Goal: Browse casually

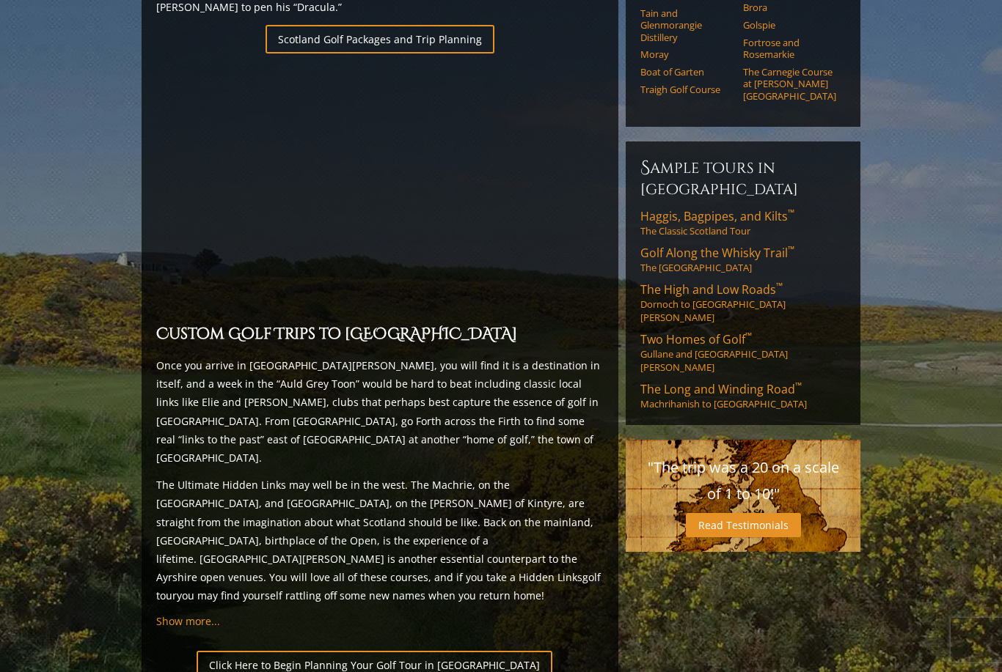
scroll to position [1415, 0]
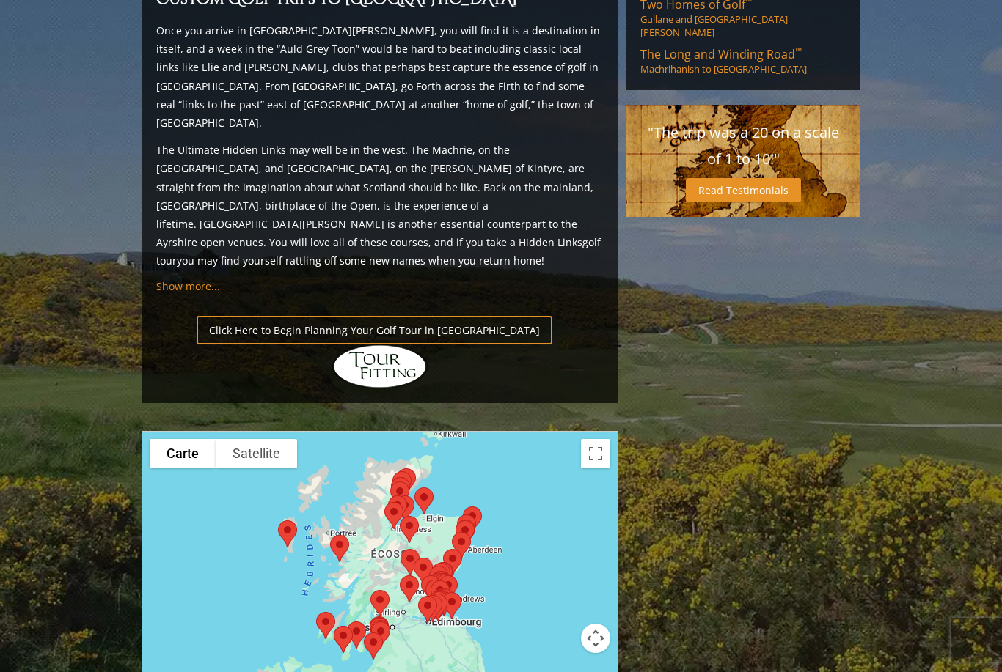
click at [601, 430] on div at bounding box center [380, 576] width 477 height 292
click at [601, 439] on button "Basculer en plein écran" at bounding box center [595, 453] width 29 height 29
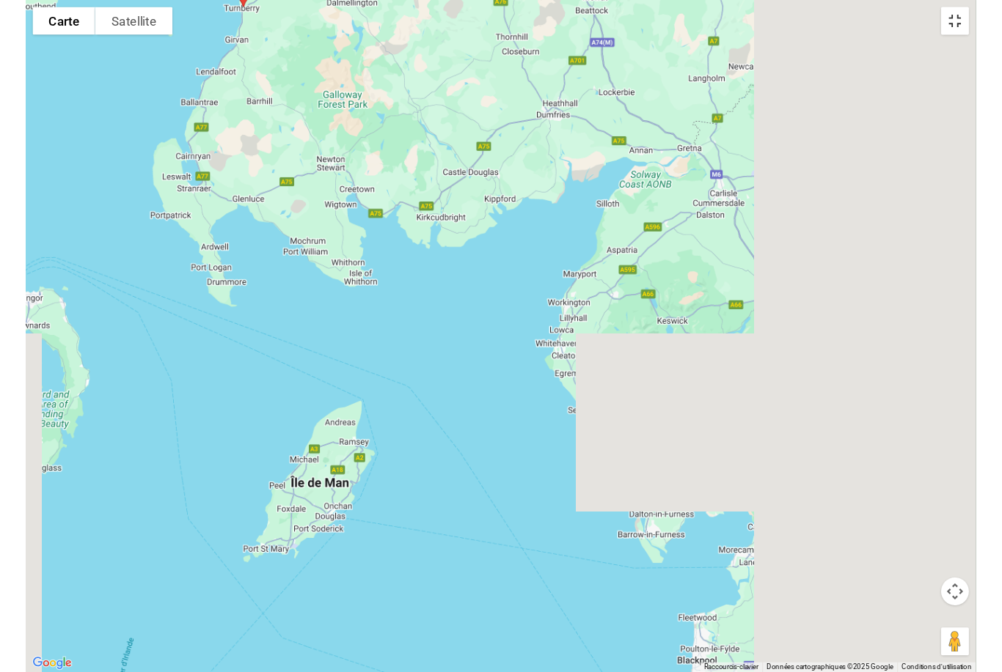
scroll to position [1535, 0]
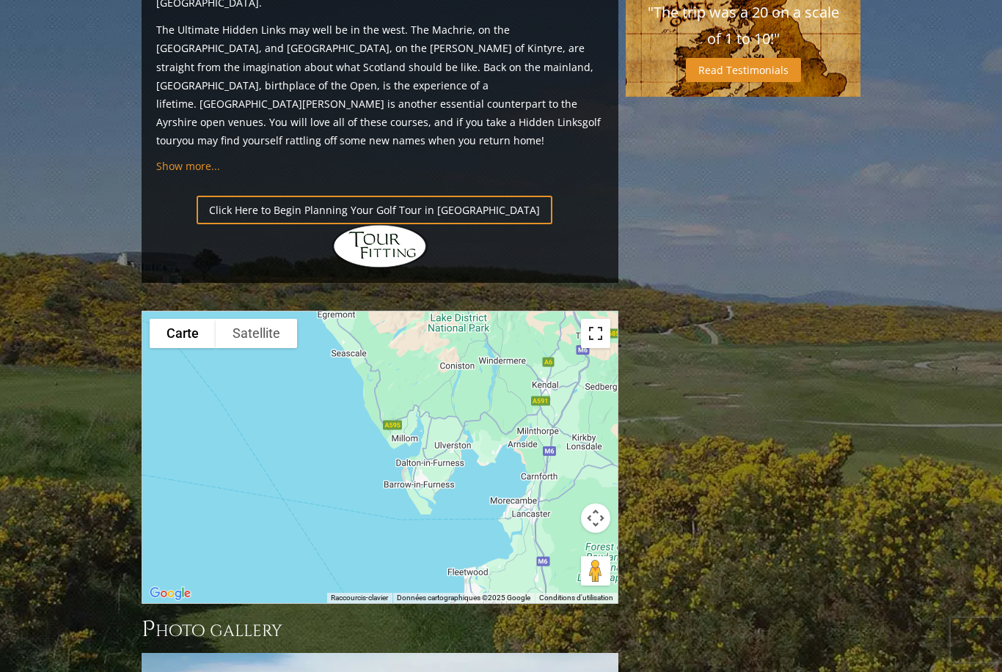
click at [603, 319] on button "Basculer en plein écran" at bounding box center [595, 333] width 29 height 29
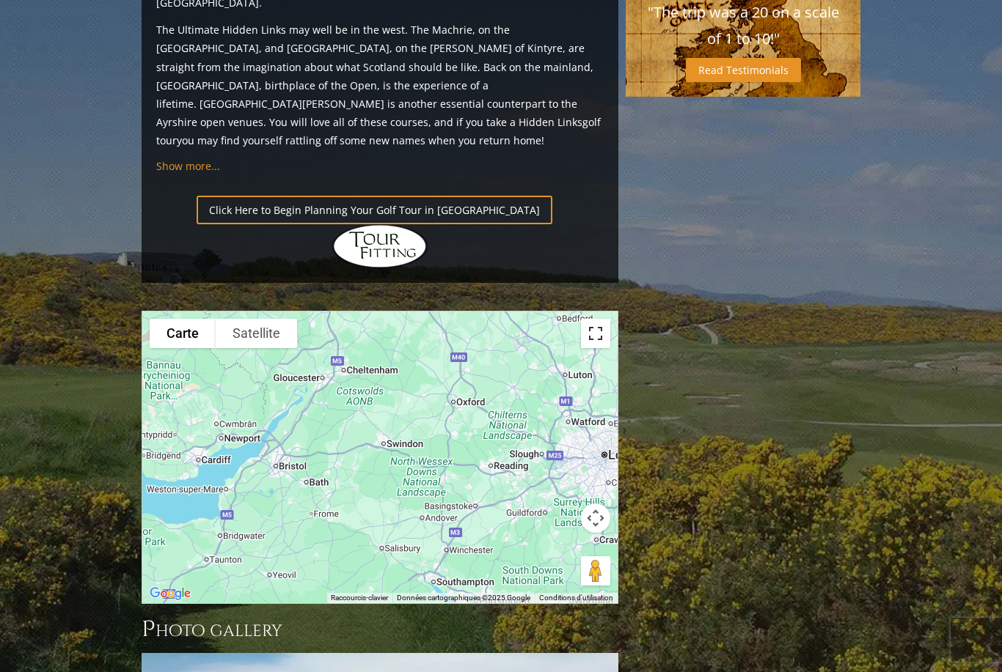
click at [596, 319] on button "Basculer en plein écran" at bounding box center [595, 333] width 29 height 29
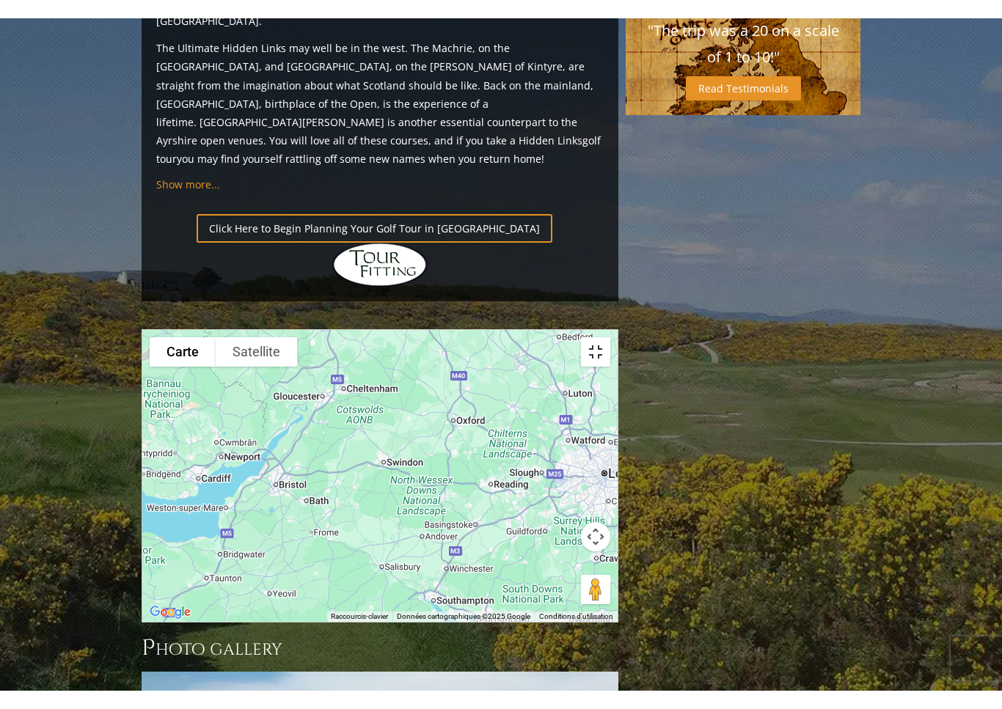
scroll to position [18, 0]
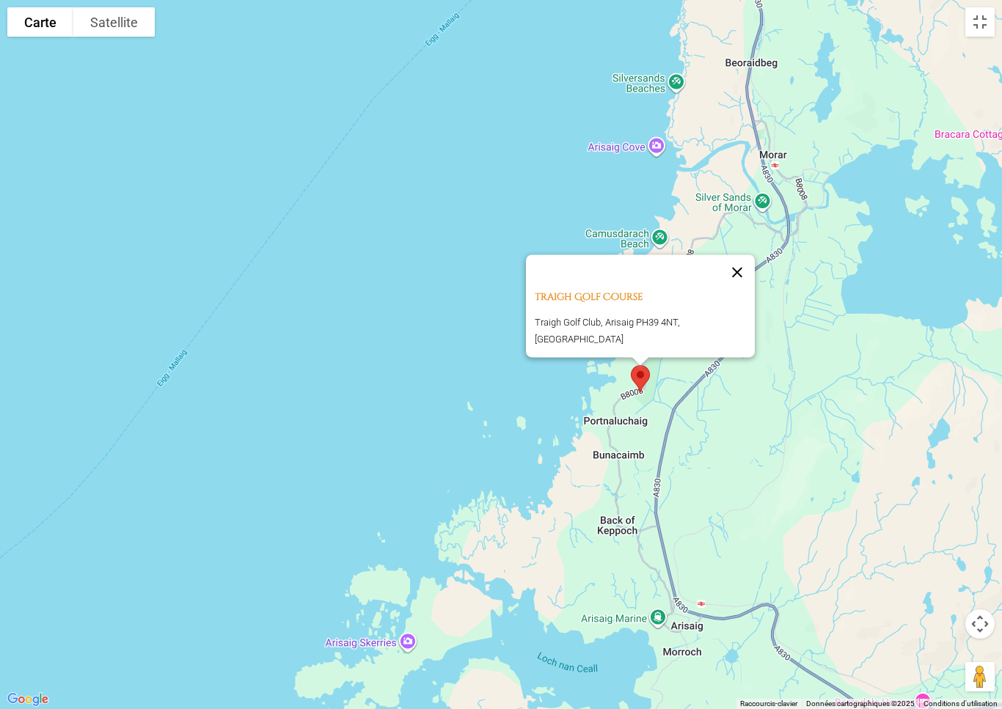
click at [735, 279] on button "Fermer" at bounding box center [736, 271] width 35 height 35
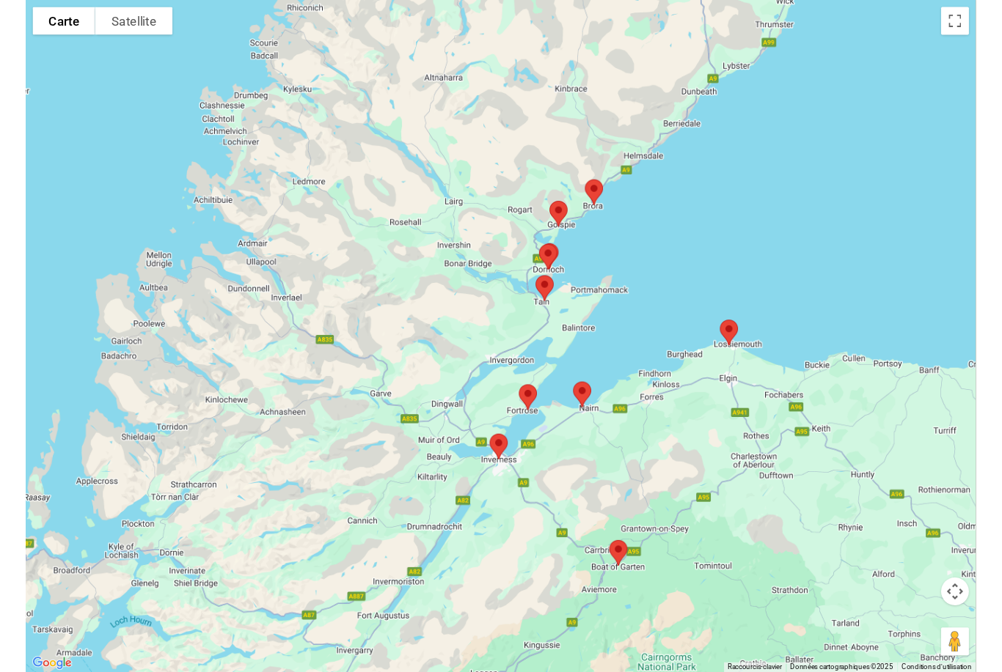
scroll to position [1535, 0]
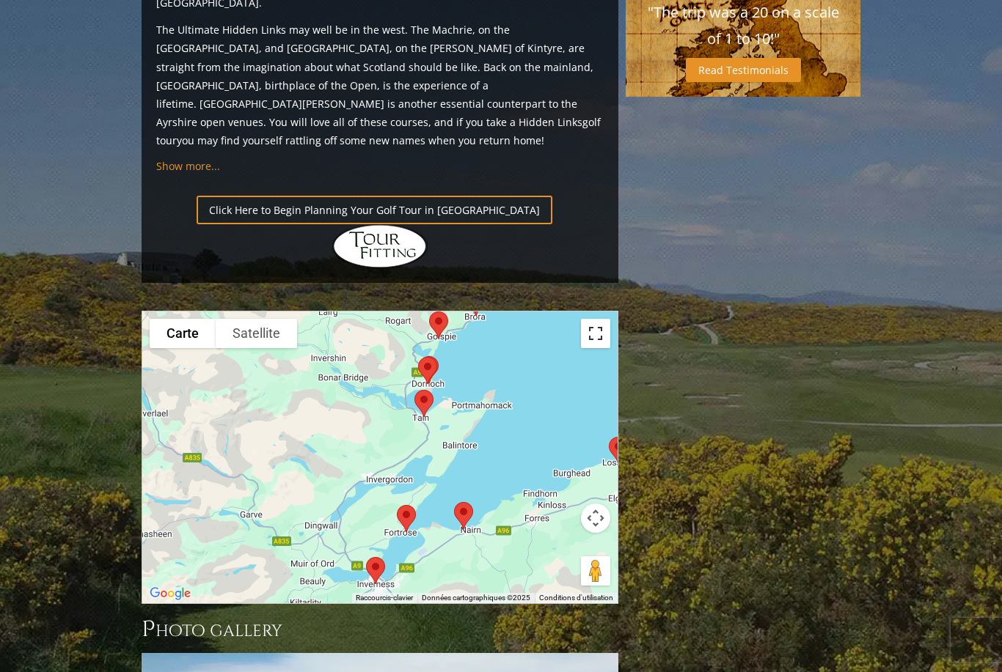
click at [591, 319] on button "Basculer en plein écran" at bounding box center [595, 333] width 29 height 29
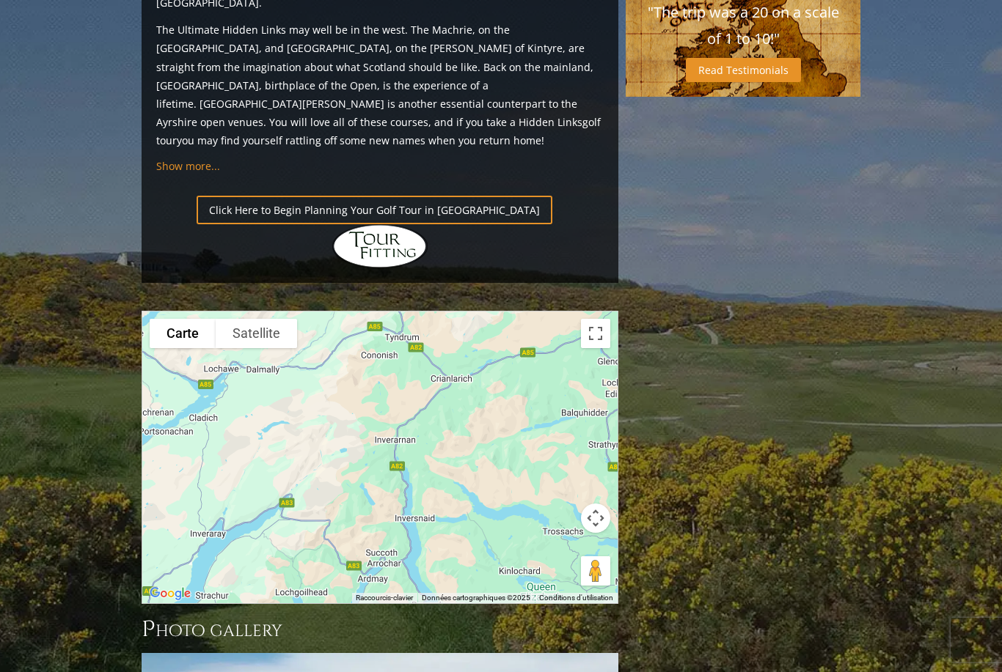
click at [381, 315] on div at bounding box center [379, 458] width 475 height 292
click at [406, 332] on div at bounding box center [379, 458] width 475 height 292
click at [394, 336] on div at bounding box center [379, 458] width 475 height 292
click at [375, 333] on div at bounding box center [379, 458] width 475 height 292
click at [598, 319] on button "Basculer en plein écran" at bounding box center [595, 333] width 29 height 29
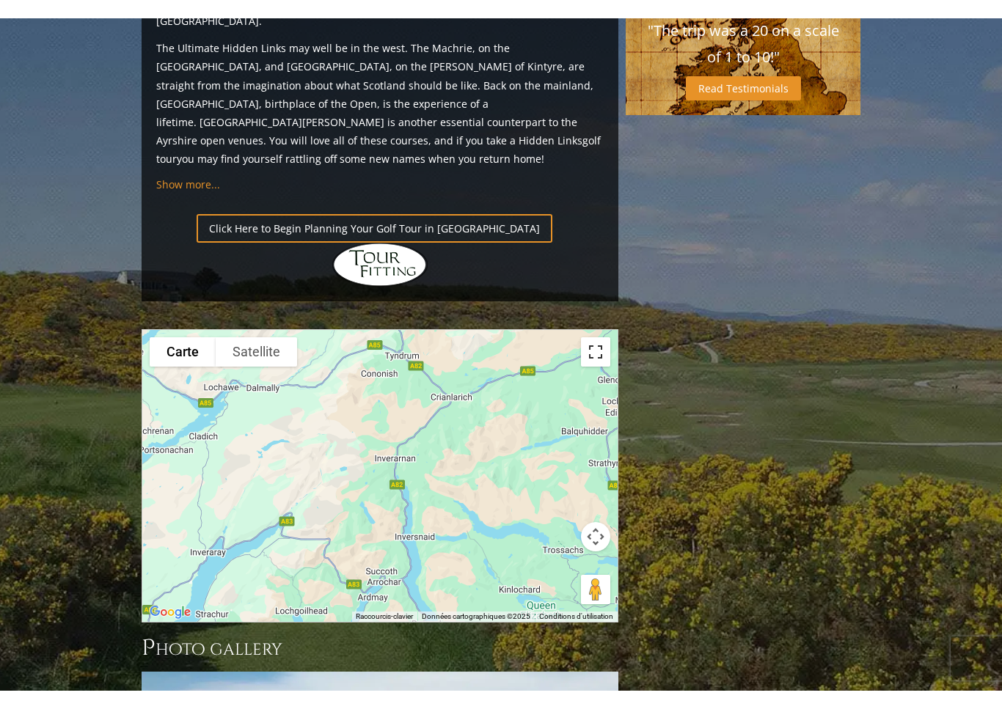
scroll to position [18, 0]
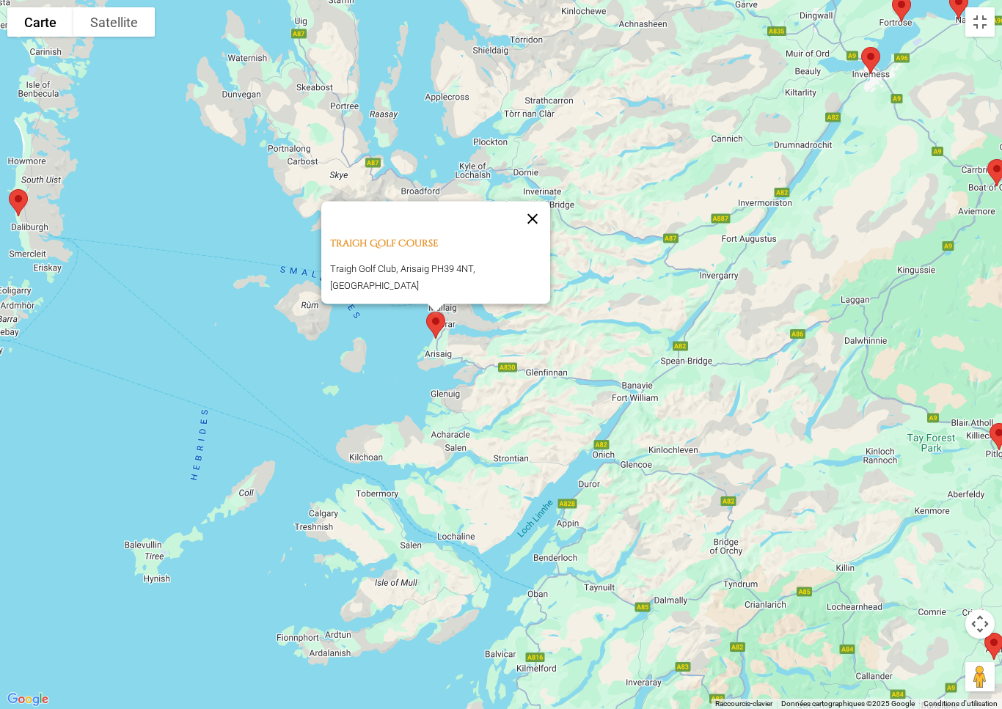
click at [532, 217] on button "Fermer" at bounding box center [532, 218] width 35 height 35
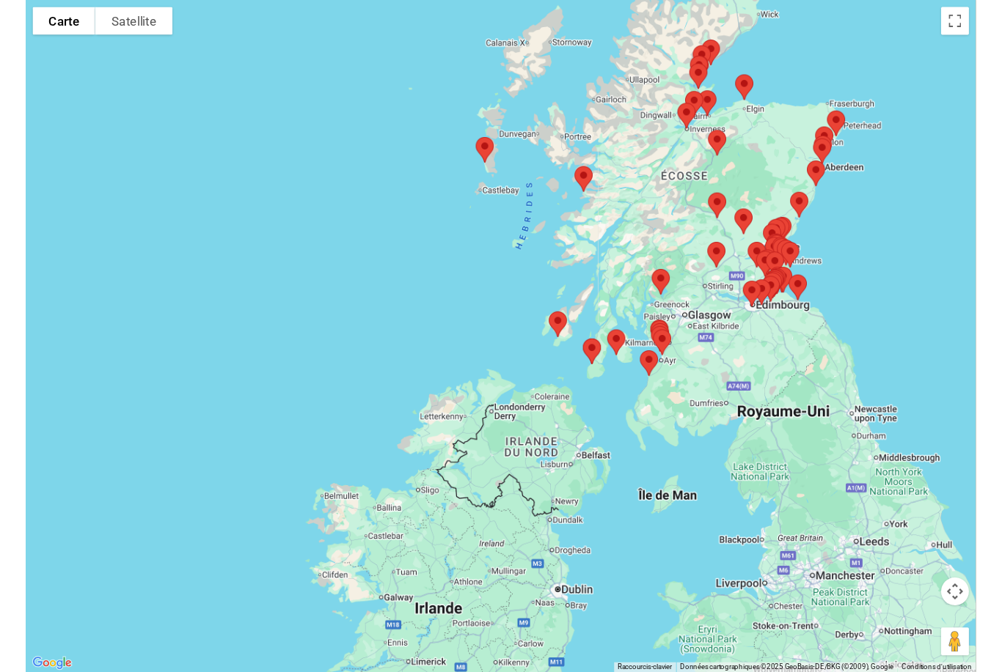
scroll to position [1535, 0]
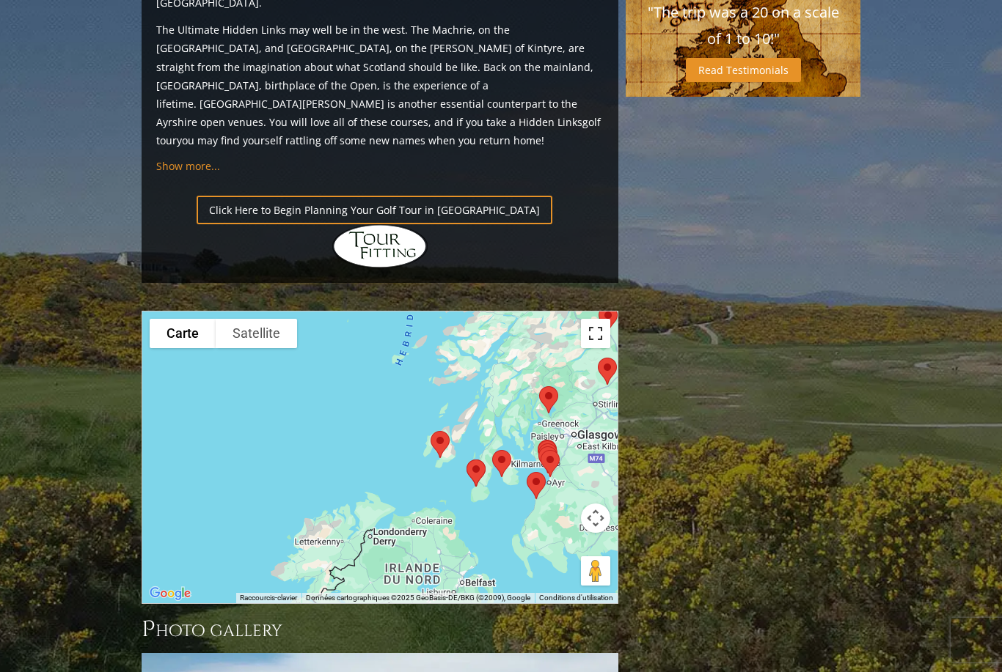
click at [606, 319] on button "Basculer en plein écran" at bounding box center [595, 333] width 29 height 29
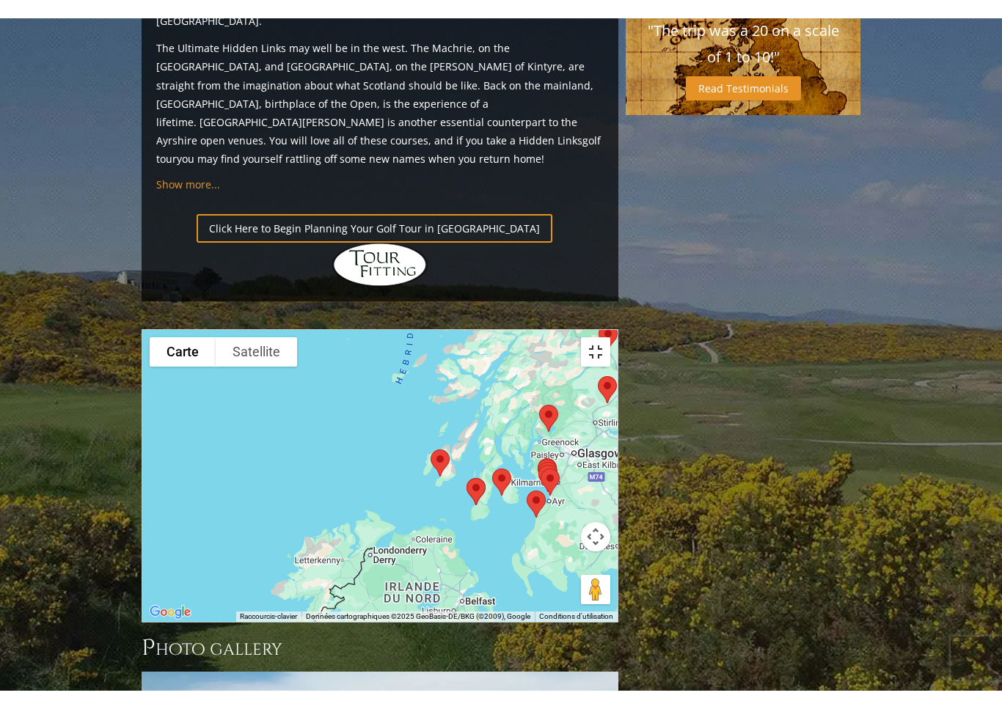
scroll to position [18, 0]
